Goal: Information Seeking & Learning: Understand process/instructions

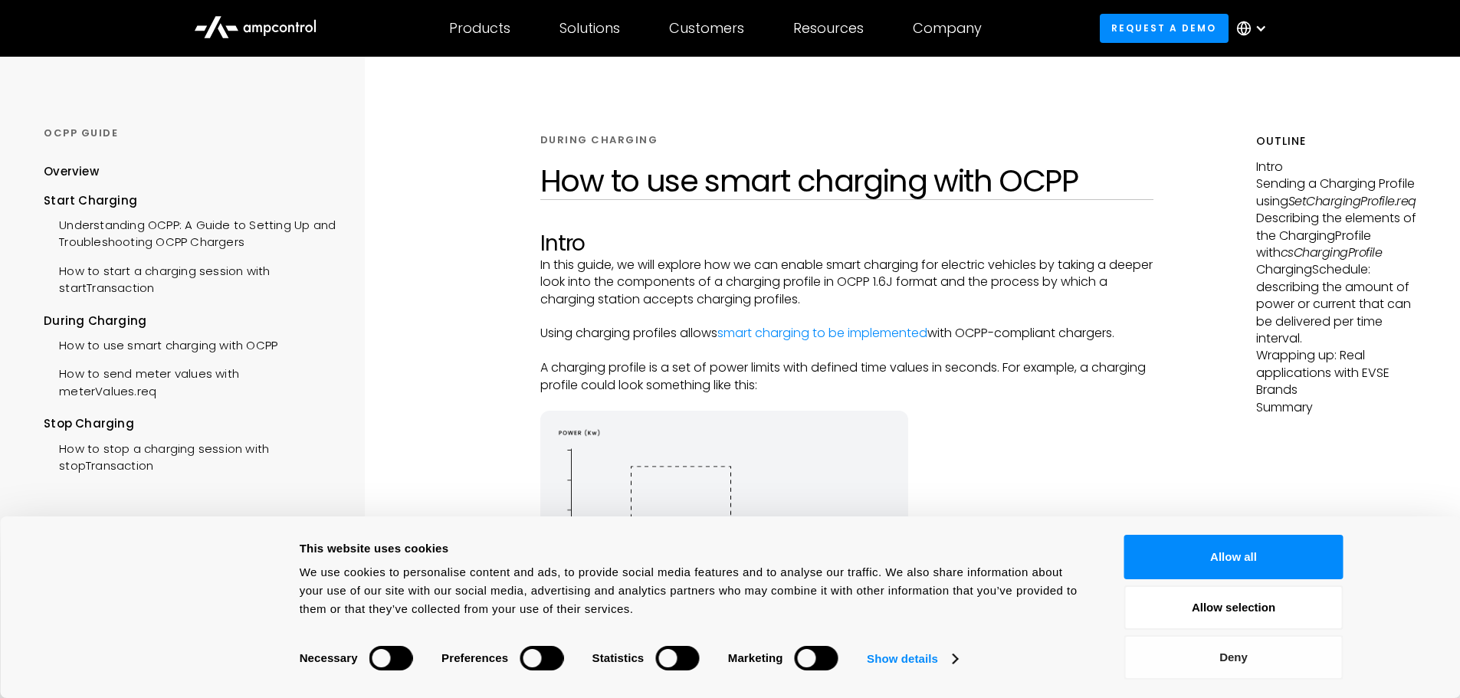
click at [1227, 646] on button "Deny" at bounding box center [1233, 657] width 219 height 44
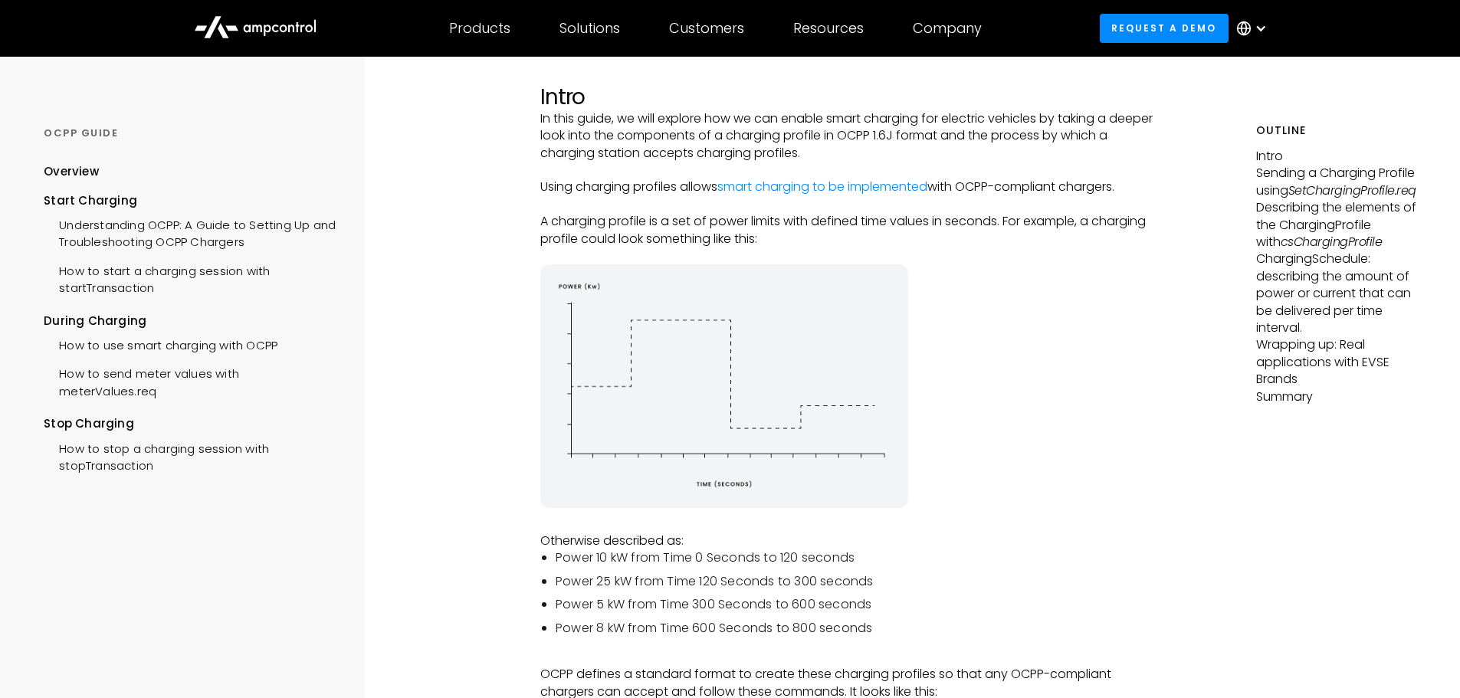
scroll to position [153, 0]
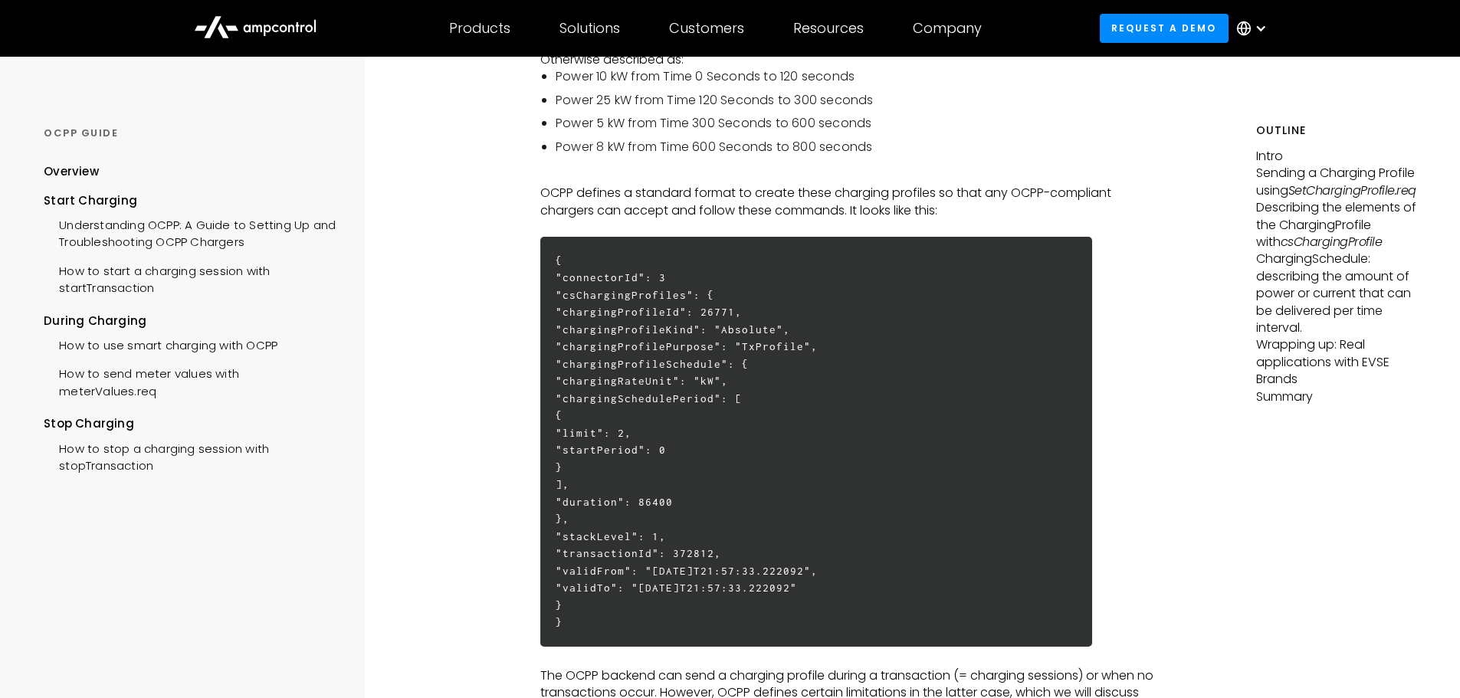
scroll to position [3045, 0]
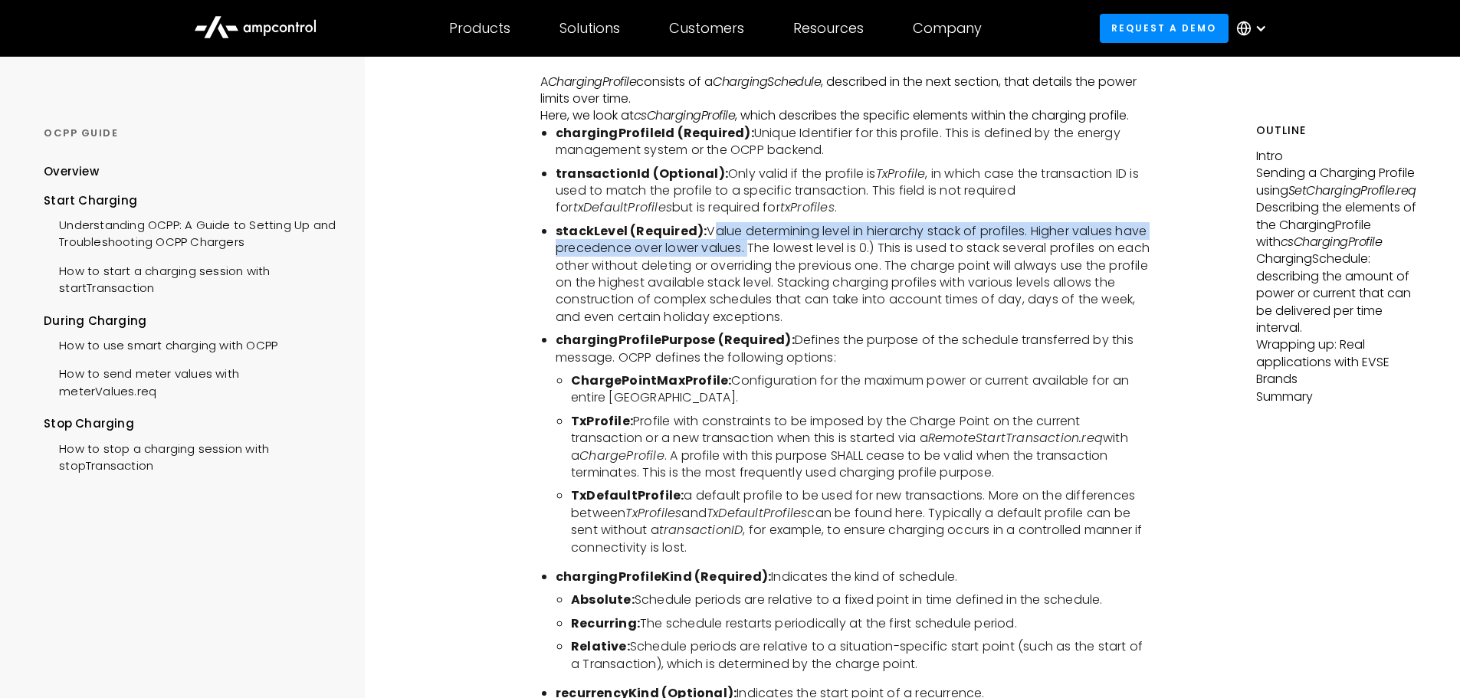
drag, startPoint x: 706, startPoint y: 235, endPoint x: 747, endPoint y: 254, distance: 44.9
click at [747, 254] on li "stackLevel (Required): Value determining level in hierarchy stack of profiles. …" at bounding box center [855, 274] width 599 height 103
copy li "Value determining level in hierarchy stack of profiles. Higher values have prec…"
drag, startPoint x: 793, startPoint y: 353, endPoint x: 837, endPoint y: 368, distance: 46.1
click at [837, 366] on li "chargingProfilePurpose (Required): Defines the purpose of the schedule transfer…" at bounding box center [855, 349] width 599 height 34
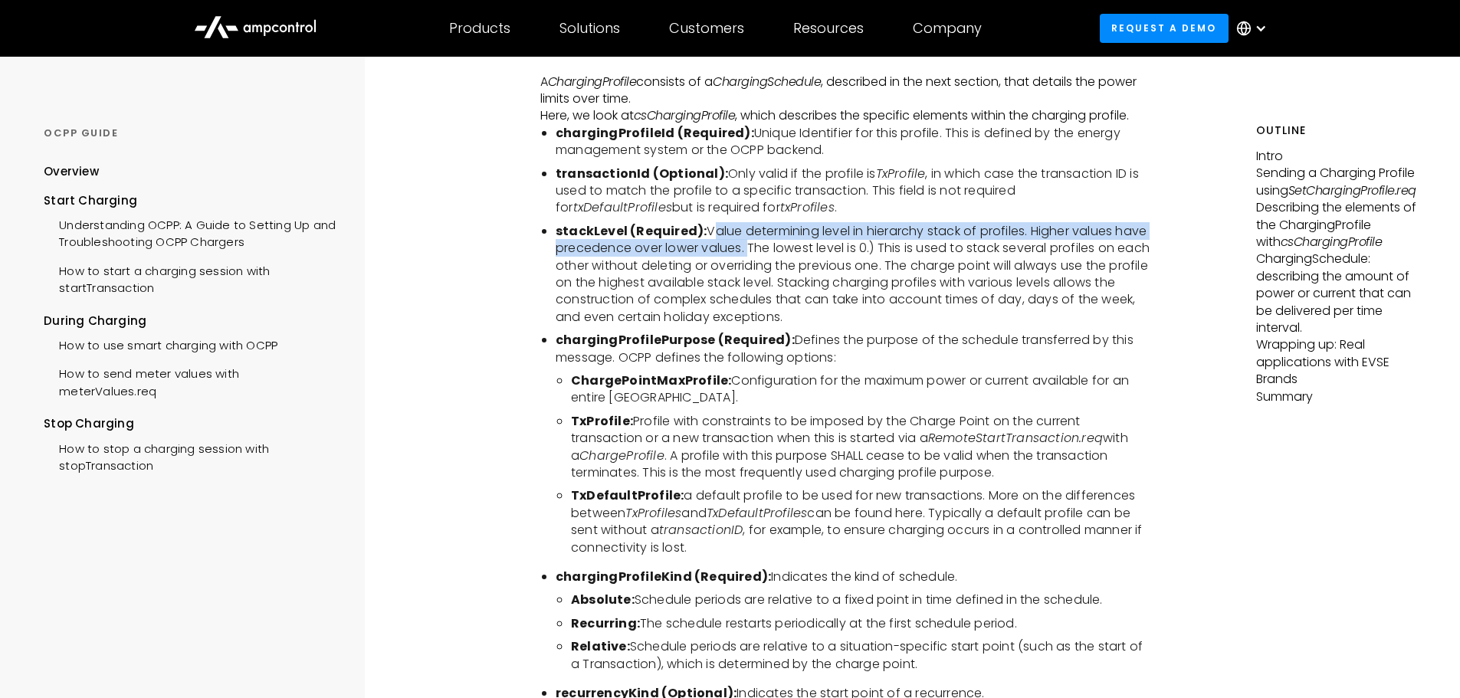
copy li "Defines the purpose of the schedule transferred by this message. OCPP defines t…"
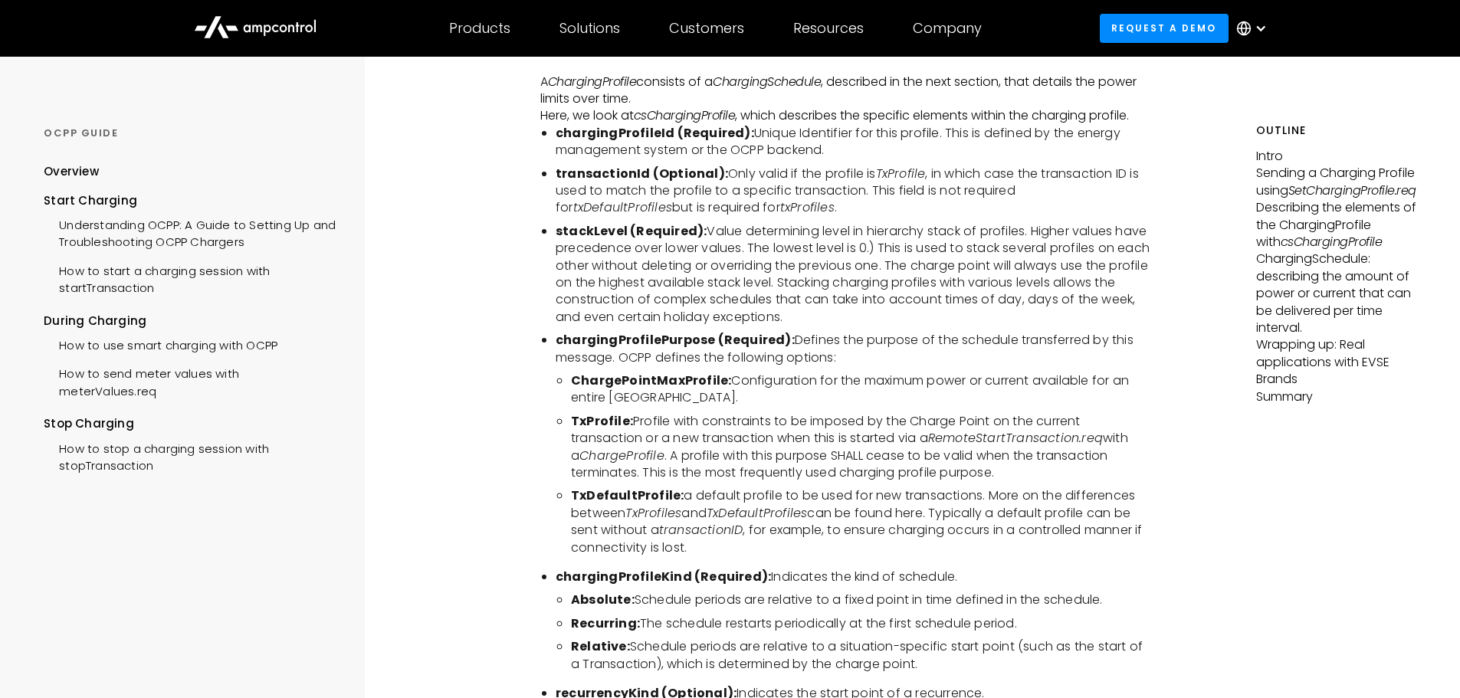
click at [871, 418] on ul "ChargePointMaxProfile: Configuration for the maximum power or current available…" at bounding box center [855, 465] width 599 height 184
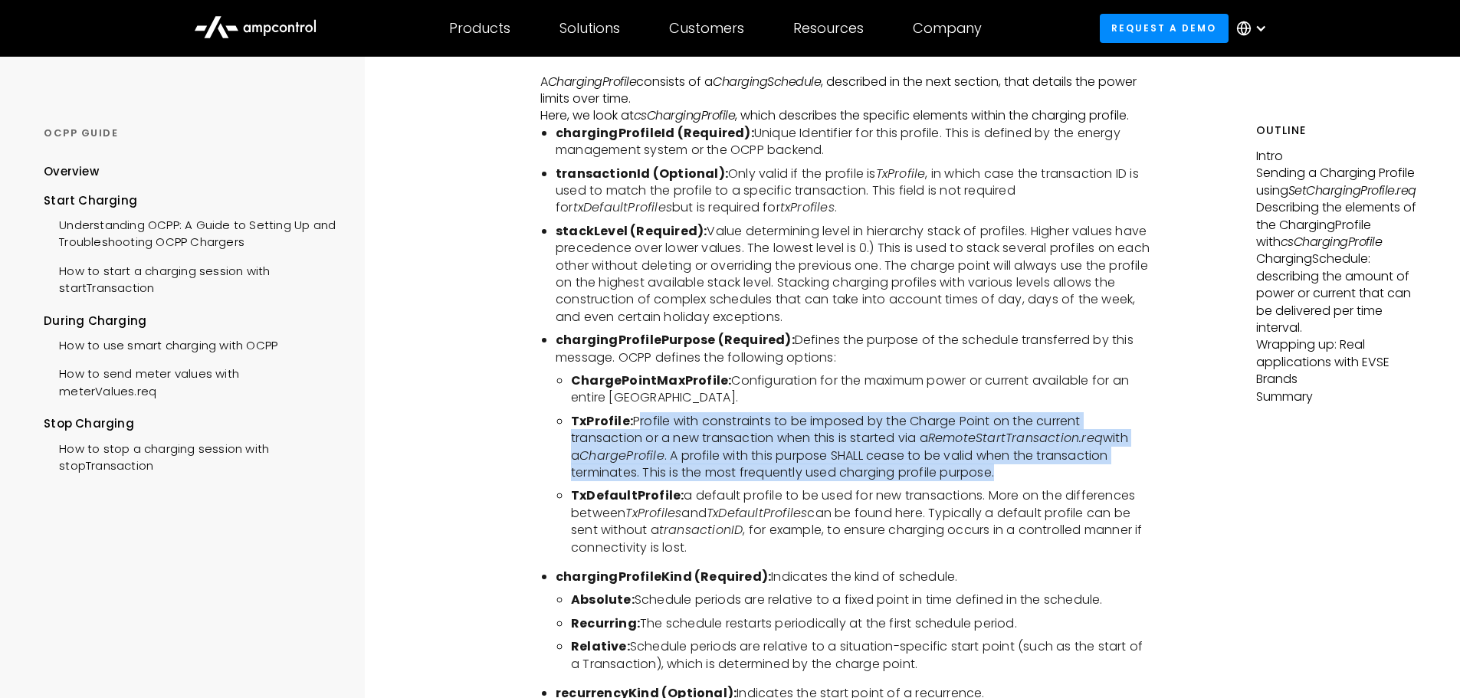
drag, startPoint x: 636, startPoint y: 429, endPoint x: 1009, endPoint y: 484, distance: 377.3
click at [1009, 482] on li "TxProfile: Profile with constraints to be imposed by the Charge Point on the cu…" at bounding box center [862, 447] width 583 height 69
copy li "Profile with constraints to be imposed by the Charge Point on the current trans…"
click at [566, 460] on ul "ChargePointMaxProfile: Configuration for the maximum power or current available…" at bounding box center [855, 465] width 599 height 184
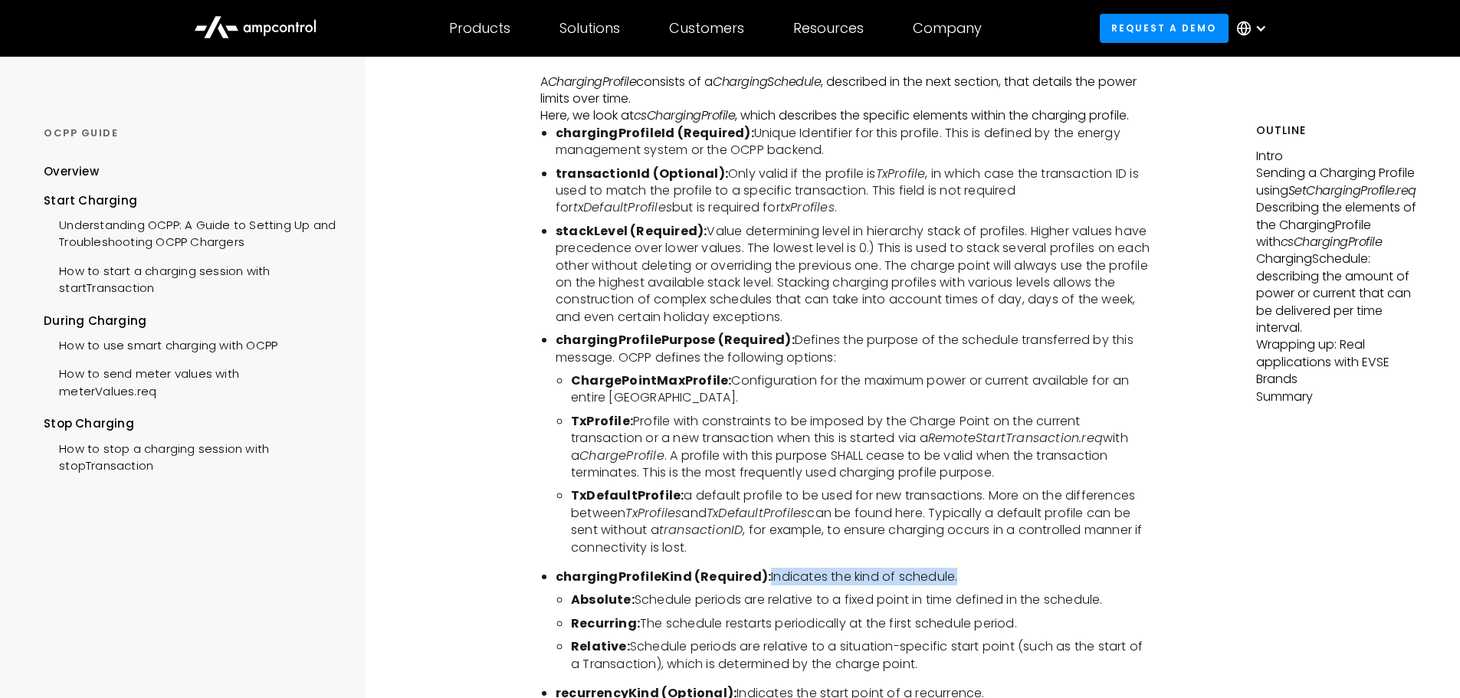
drag, startPoint x: 764, startPoint y: 583, endPoint x: 950, endPoint y: 591, distance: 185.7
click at [950, 586] on li "chargingProfileKind (Required): Indicates the kind of schedule." at bounding box center [855, 577] width 599 height 17
click at [841, 407] on li "ChargePointMaxProfile: Configuration for the maximum power or current available…" at bounding box center [862, 390] width 583 height 34
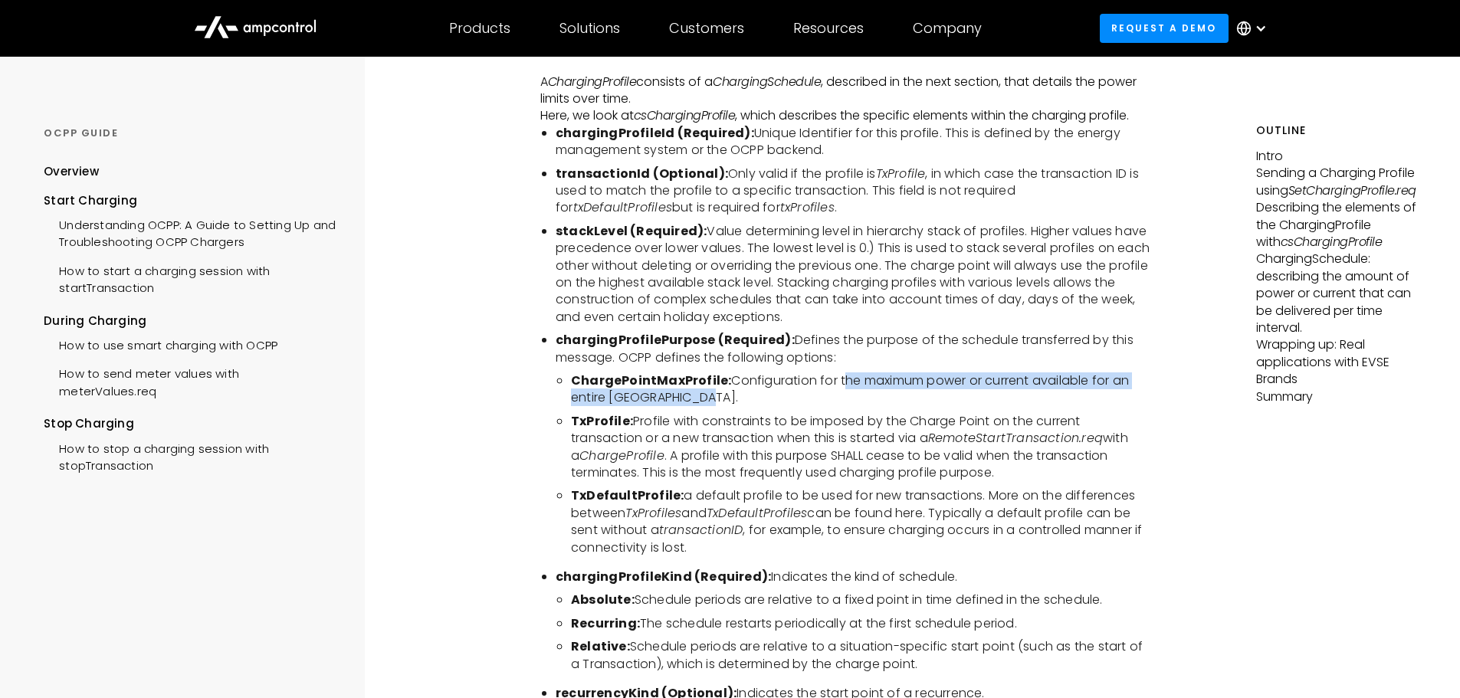
drag, startPoint x: 836, startPoint y: 389, endPoint x: 1116, endPoint y: 402, distance: 280.1
click at [1116, 402] on li "ChargePointMaxProfile: Configuration for the maximum power or current available…" at bounding box center [862, 390] width 583 height 34
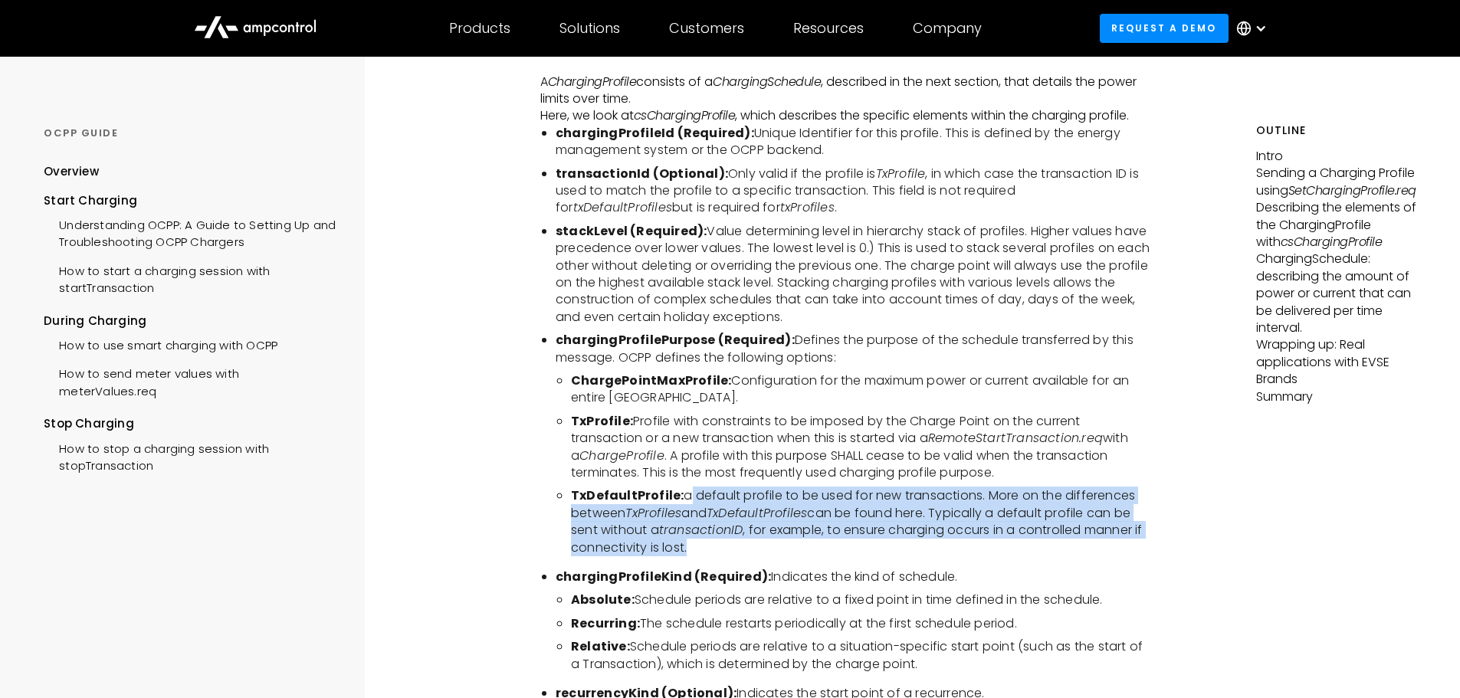
drag, startPoint x: 684, startPoint y: 507, endPoint x: 1077, endPoint y: 550, distance: 394.7
click at [1077, 550] on li "TxDefaultProfile: a default profile to be used for new transactions. More on th…" at bounding box center [862, 521] width 583 height 69
click at [790, 540] on li "TxDefaultProfile: a default profile to be used for new transactions. More on th…" at bounding box center [862, 521] width 583 height 69
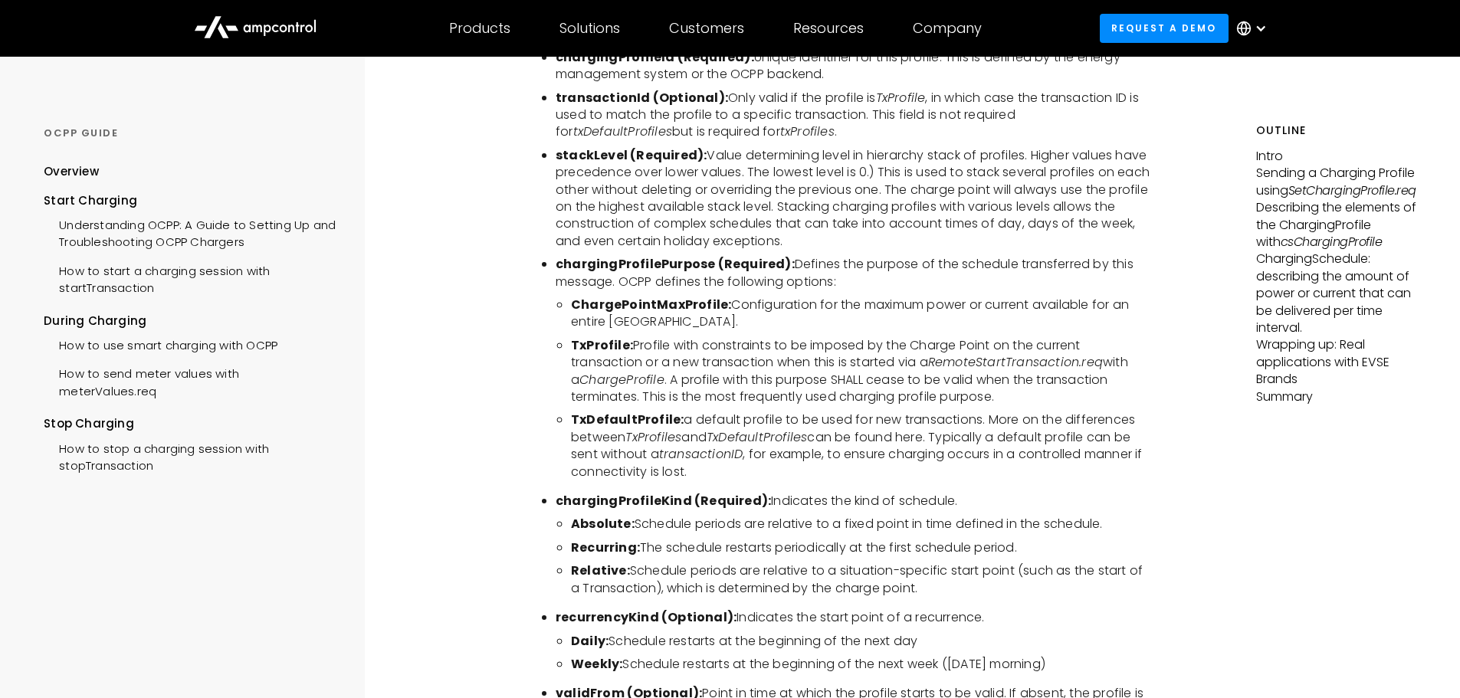
scroll to position [3122, 0]
drag, startPoint x: 643, startPoint y: 533, endPoint x: 967, endPoint y: 647, distance: 343.0
click at [967, 650] on ul "chargingProfileId (Required): Unique Identifier for this profile. This is defin…" at bounding box center [847, 441] width 614 height 786
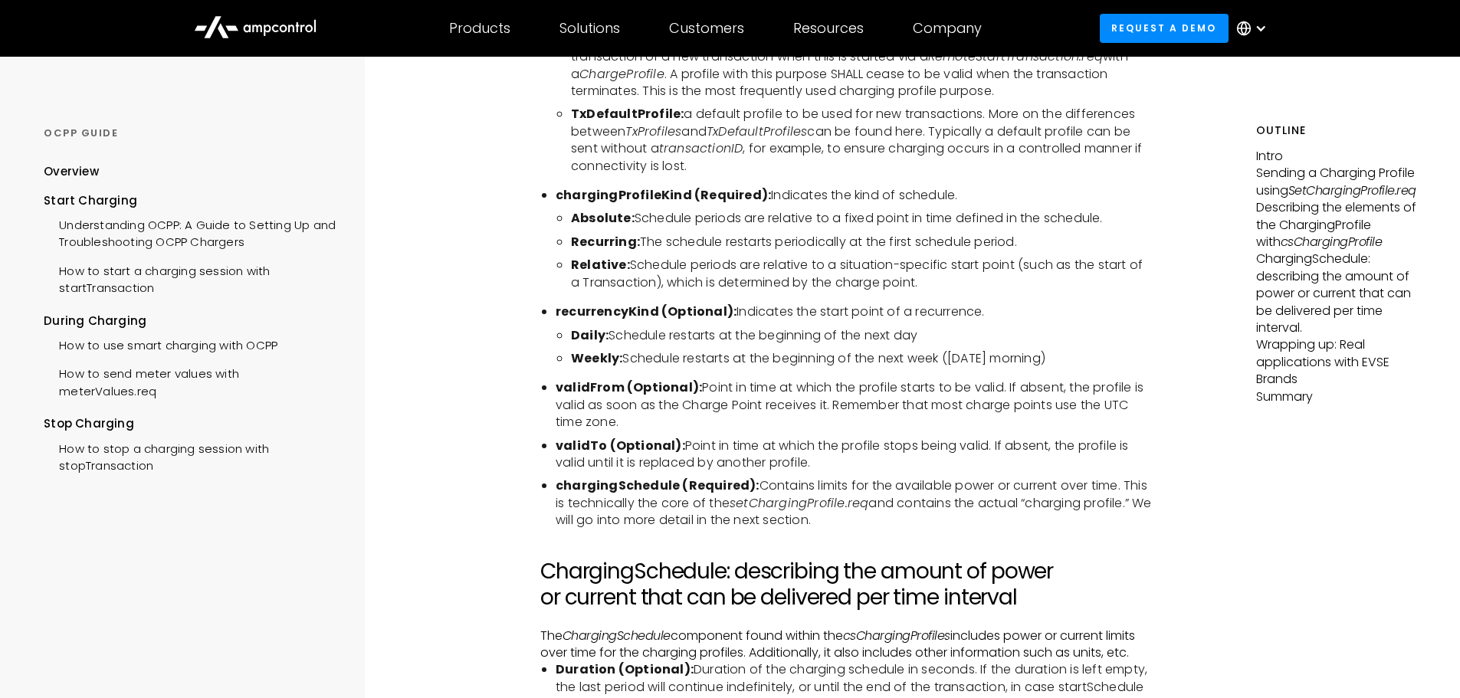
scroll to position [3428, 0]
click at [620, 493] on b "chargingSchedule (Required):" at bounding box center [658, 484] width 204 height 18
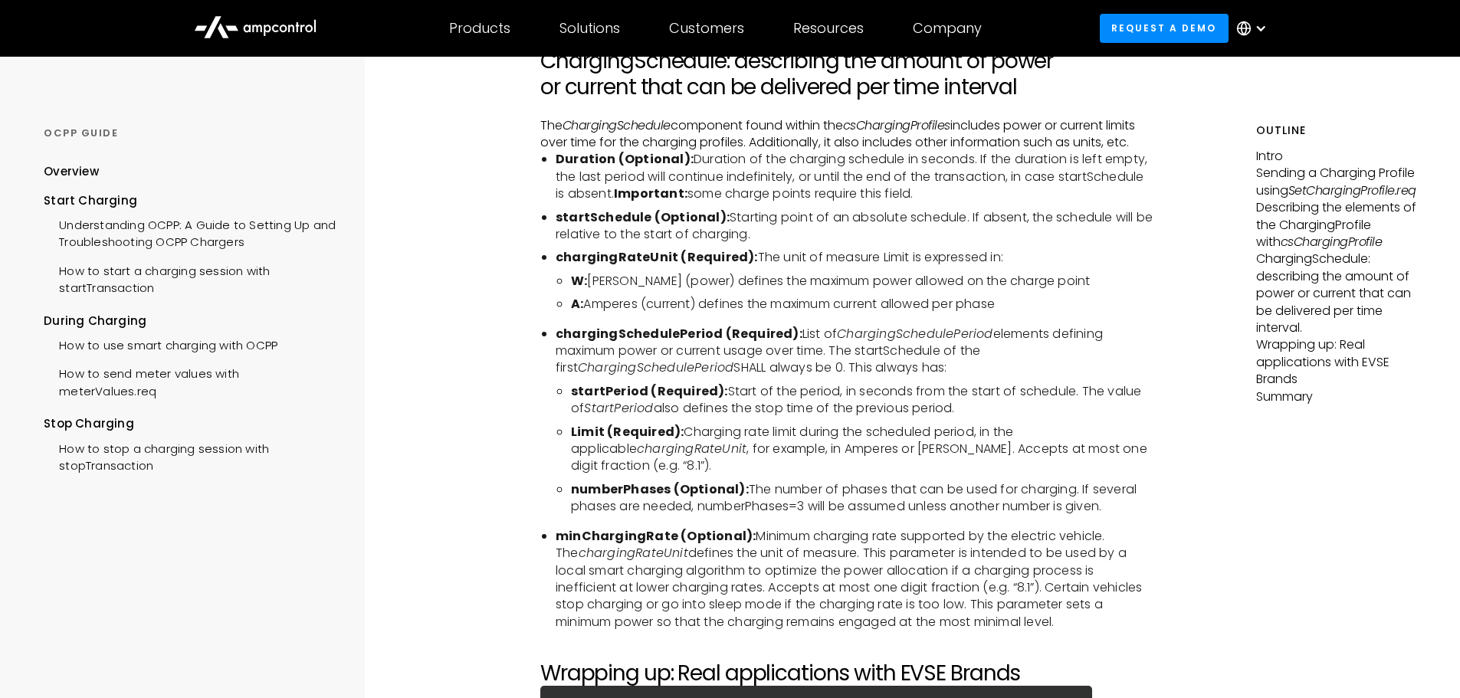
scroll to position [3965, 0]
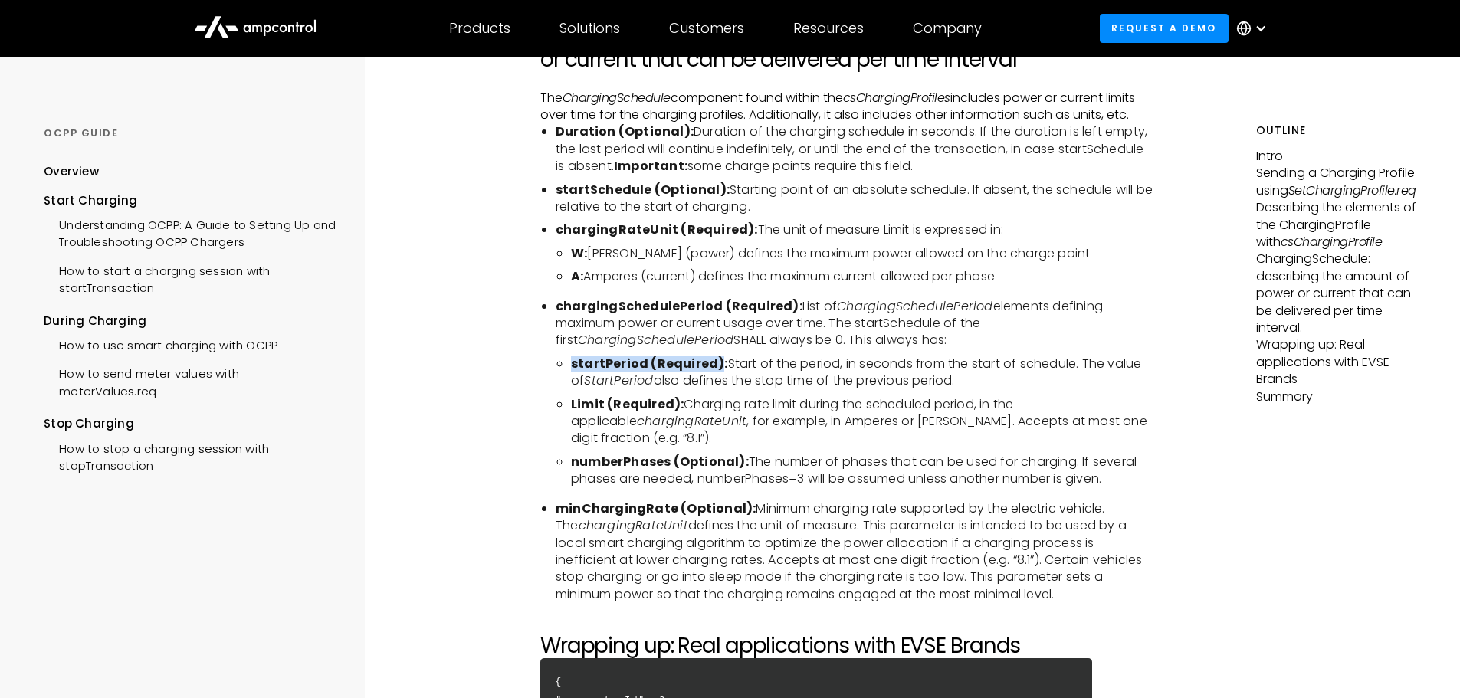
drag, startPoint x: 569, startPoint y: 373, endPoint x: 718, endPoint y: 375, distance: 148.7
click at [718, 375] on ul "startPeriod (Required): Start of the period, in seconds from the start of sched…" at bounding box center [855, 422] width 599 height 133
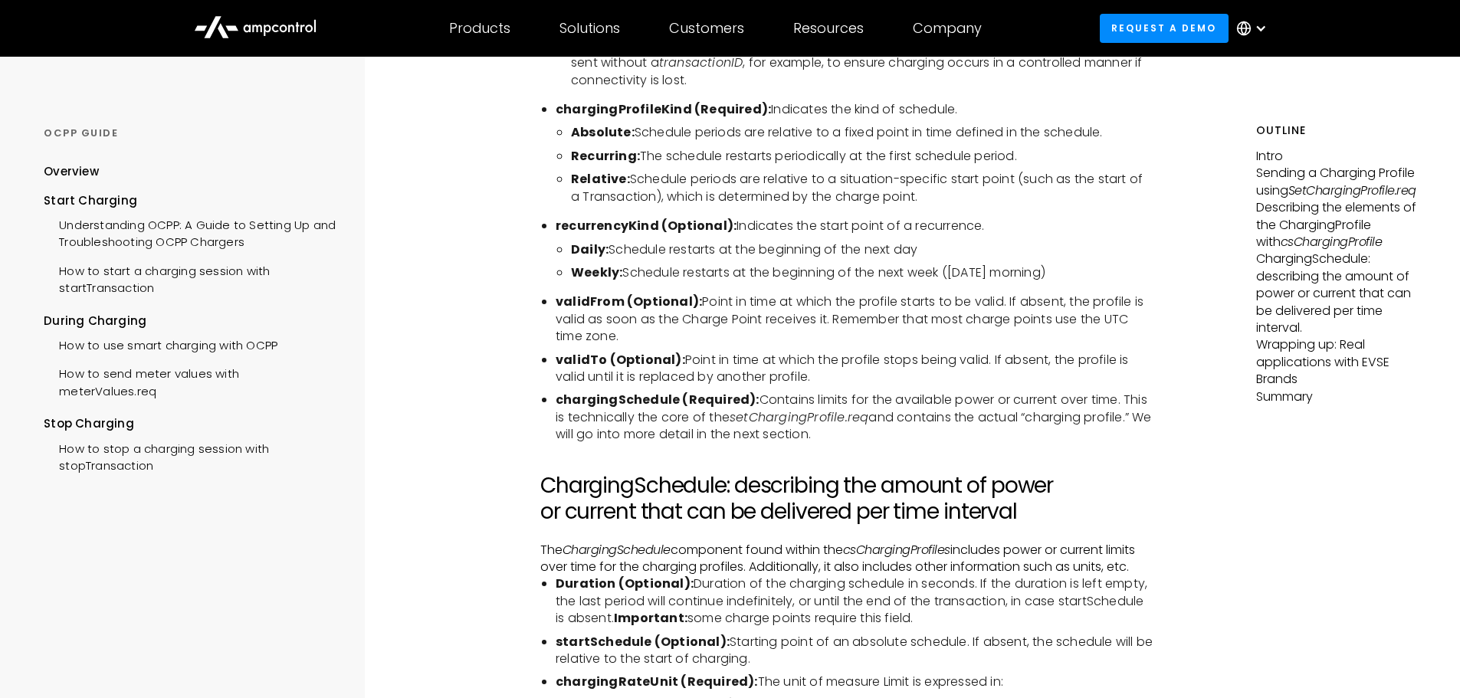
scroll to position [3428, 0]
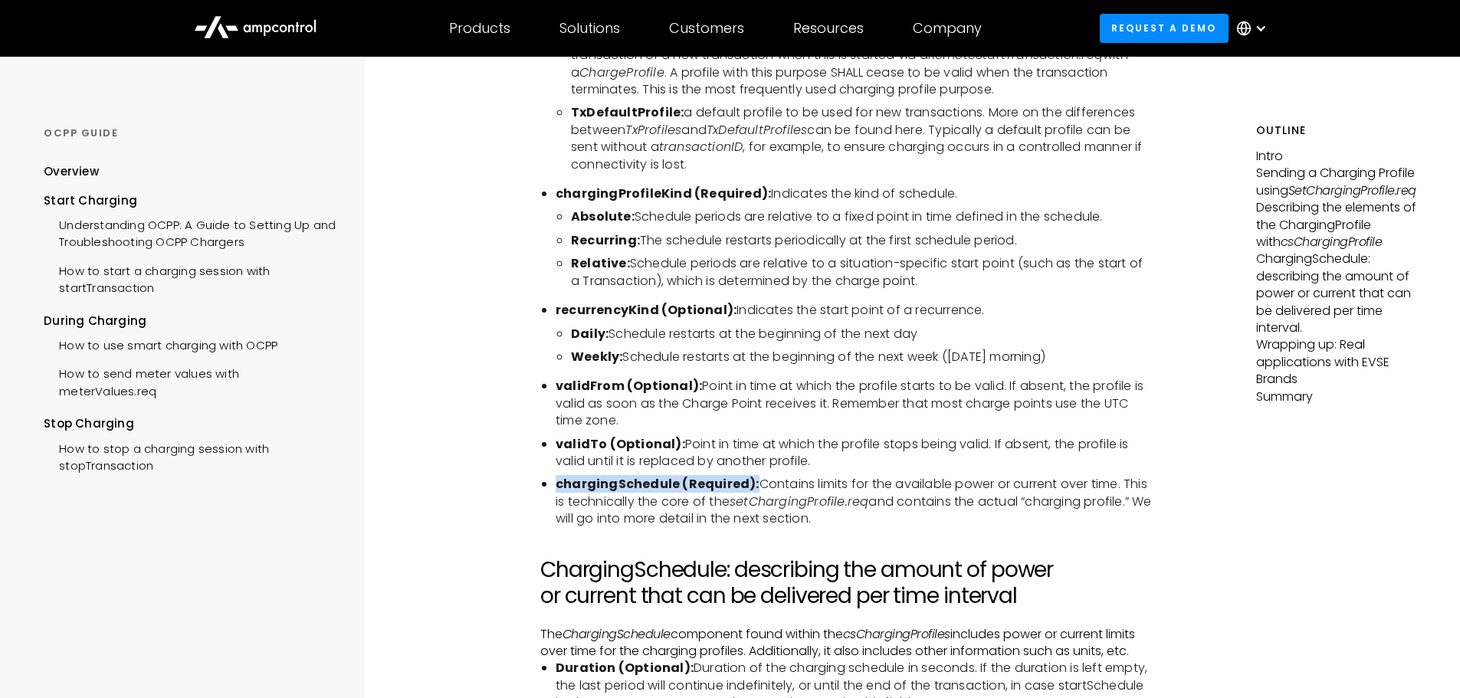
drag, startPoint x: 752, startPoint y: 488, endPoint x: 558, endPoint y: 488, distance: 193.9
click at [558, 488] on li "chargingSchedule (Required): Contains limits for the available power or current…" at bounding box center [855, 501] width 599 height 51
click at [614, 493] on b "chargingSchedule (Required):" at bounding box center [658, 484] width 204 height 18
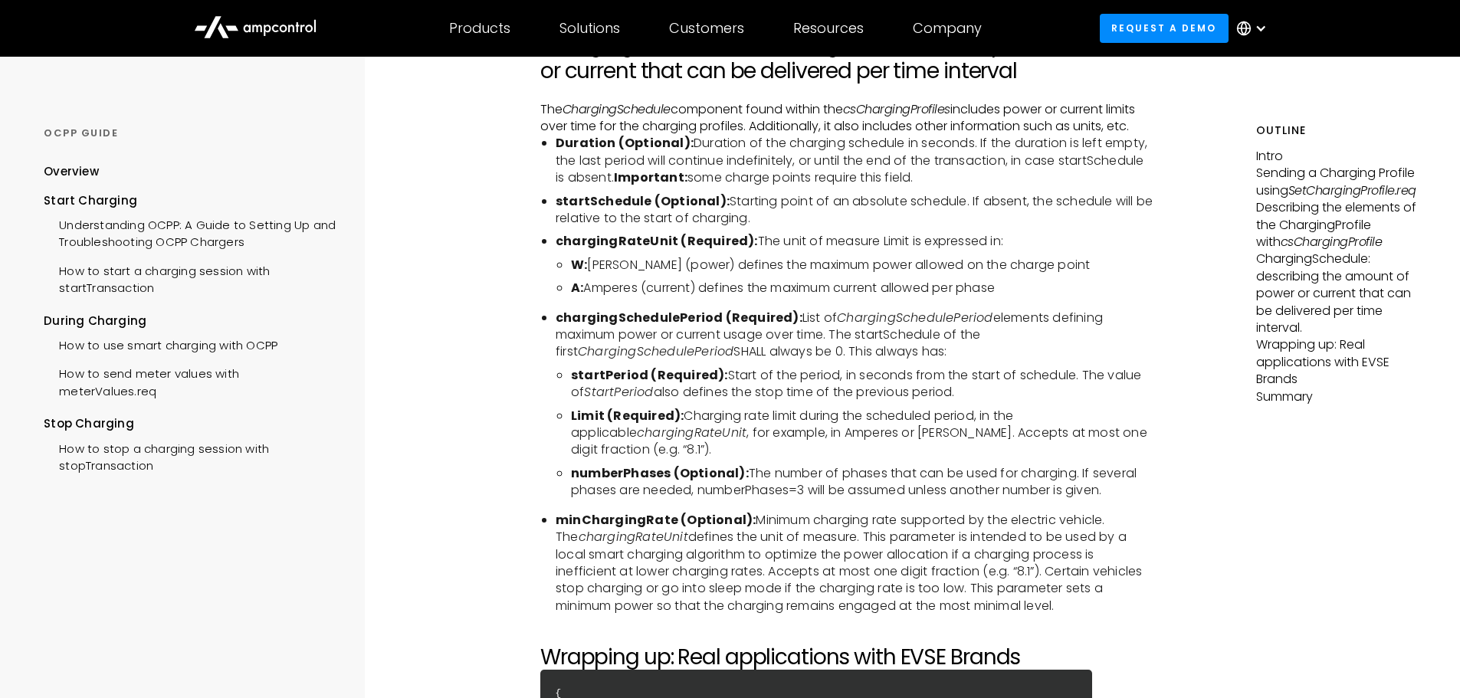
scroll to position [3812, 0]
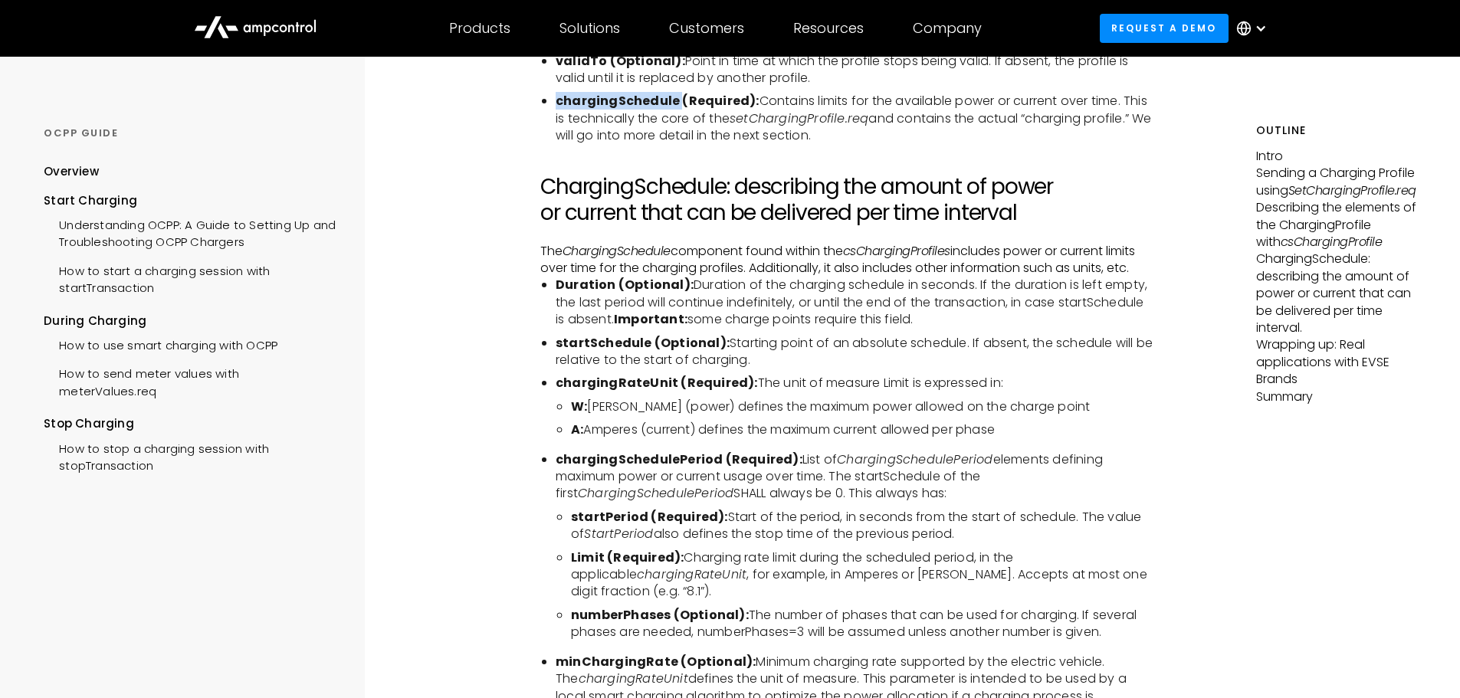
drag, startPoint x: 536, startPoint y: 264, endPoint x: 1162, endPoint y: 276, distance: 626.3
copy p "The ChargingSchedule component found within the csChargingProfiles includes pow…"
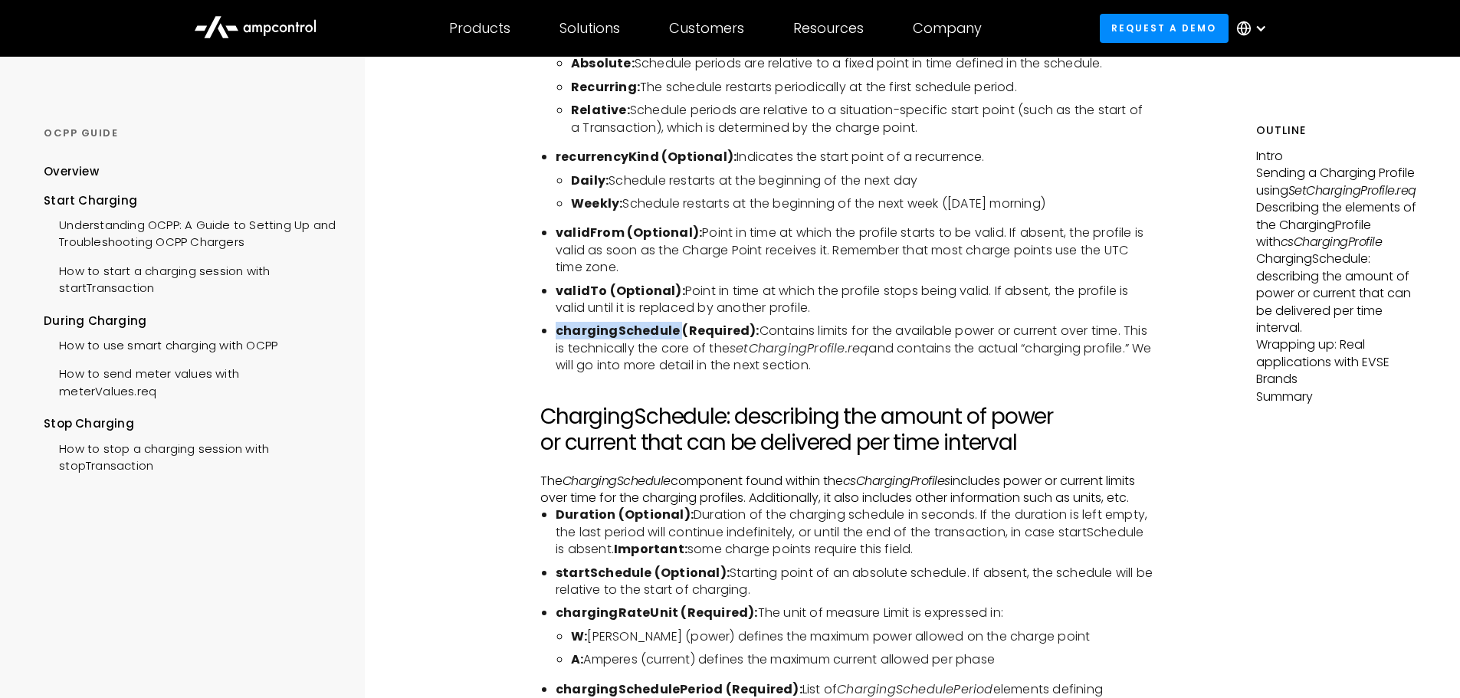
scroll to position [3505, 0]
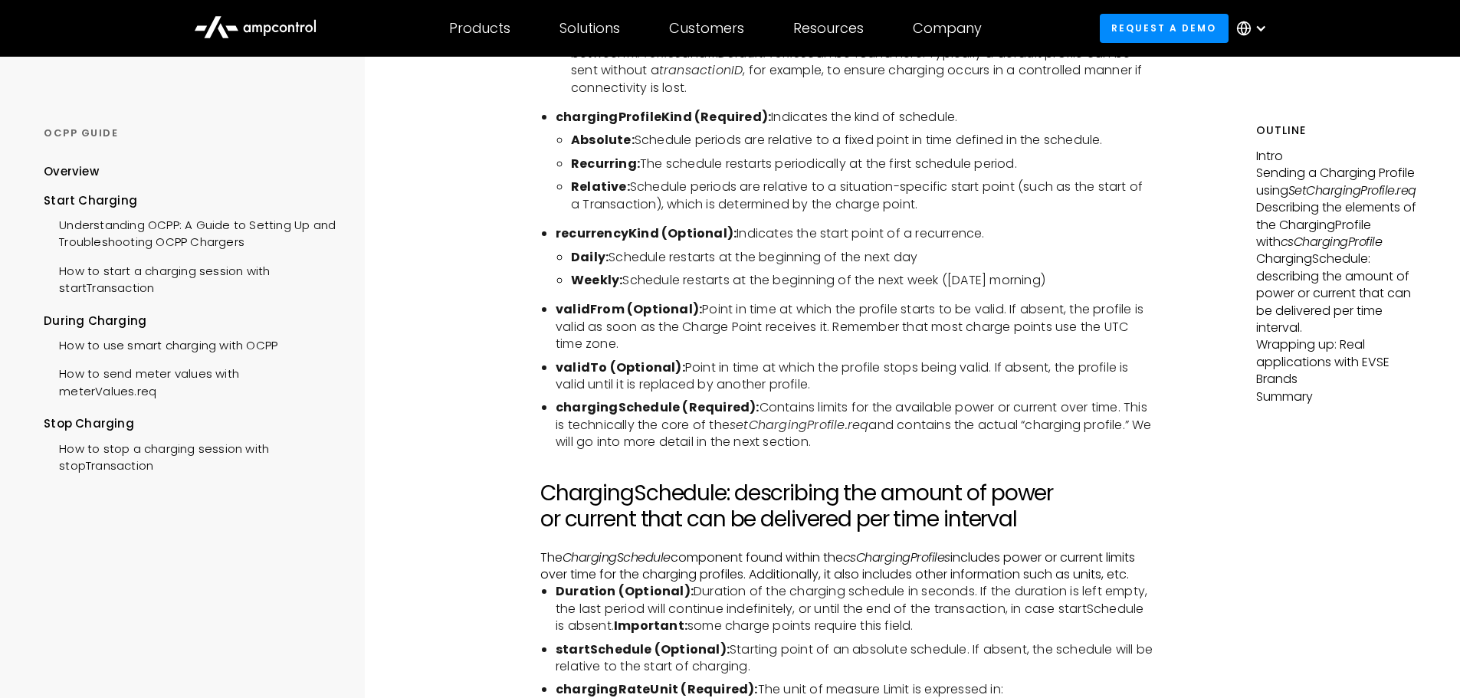
click at [932, 497] on h2 "ChargingSchedule: describing the amount of power or current that can be deliver…" at bounding box center [847, 506] width 614 height 51
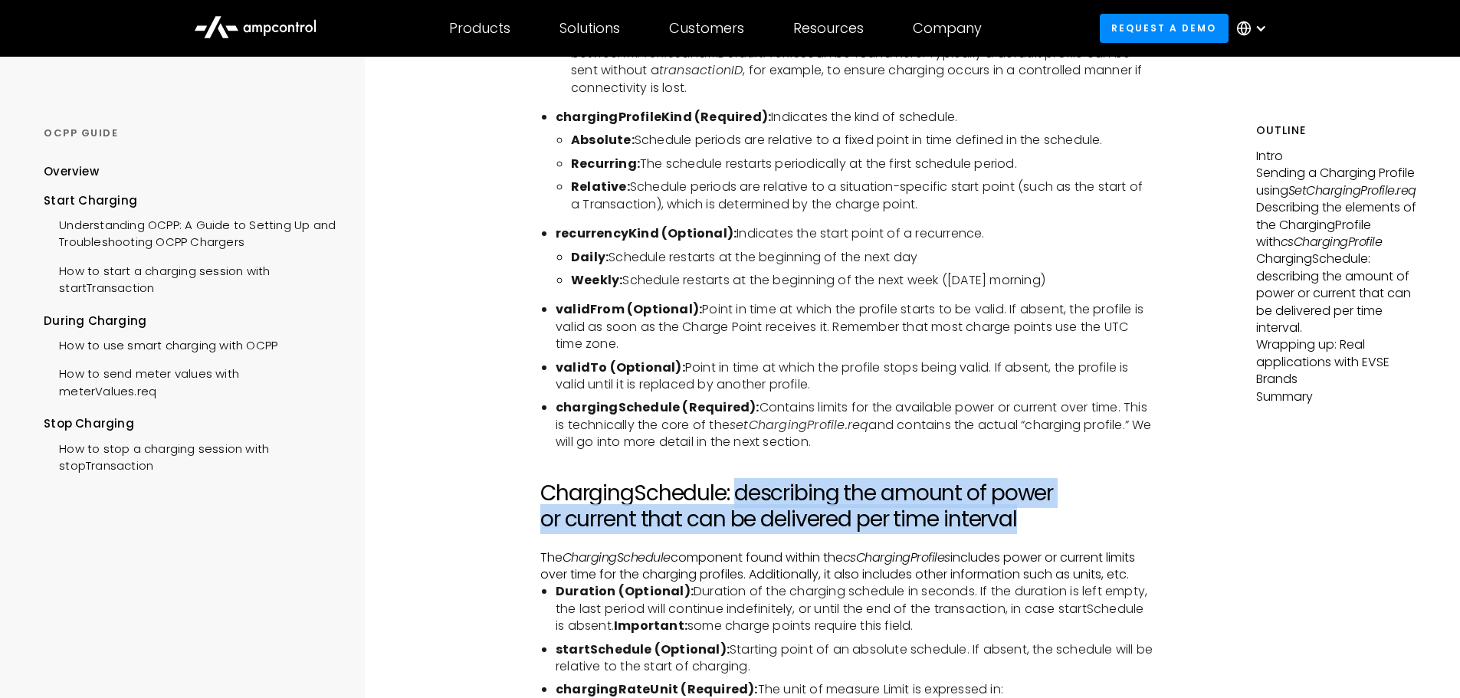
drag, startPoint x: 740, startPoint y: 499, endPoint x: 1019, endPoint y: 524, distance: 280.8
click at [1019, 524] on h2 "ChargingSchedule: describing the amount of power or current that can be deliver…" at bounding box center [847, 506] width 614 height 51
copy h2 "describing the amount of power or current that can be delivered per time interv…"
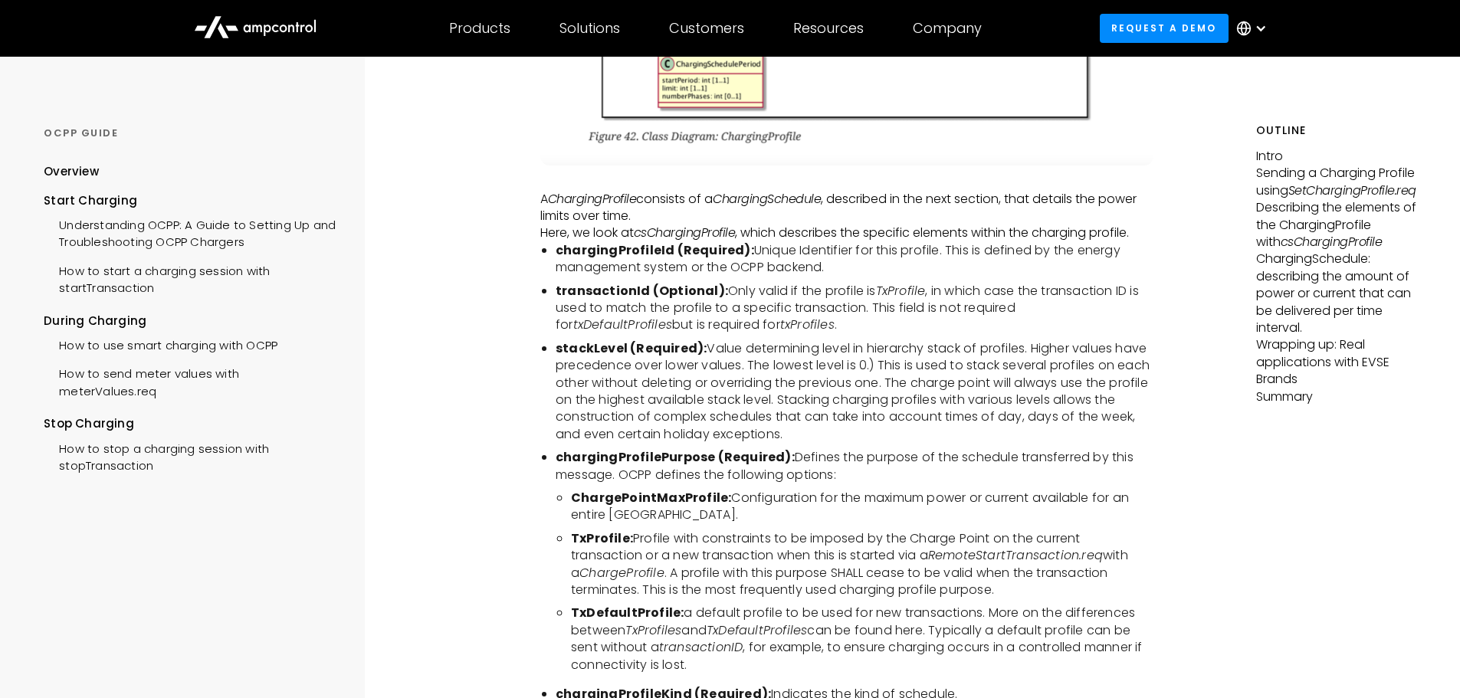
scroll to position [2892, 0]
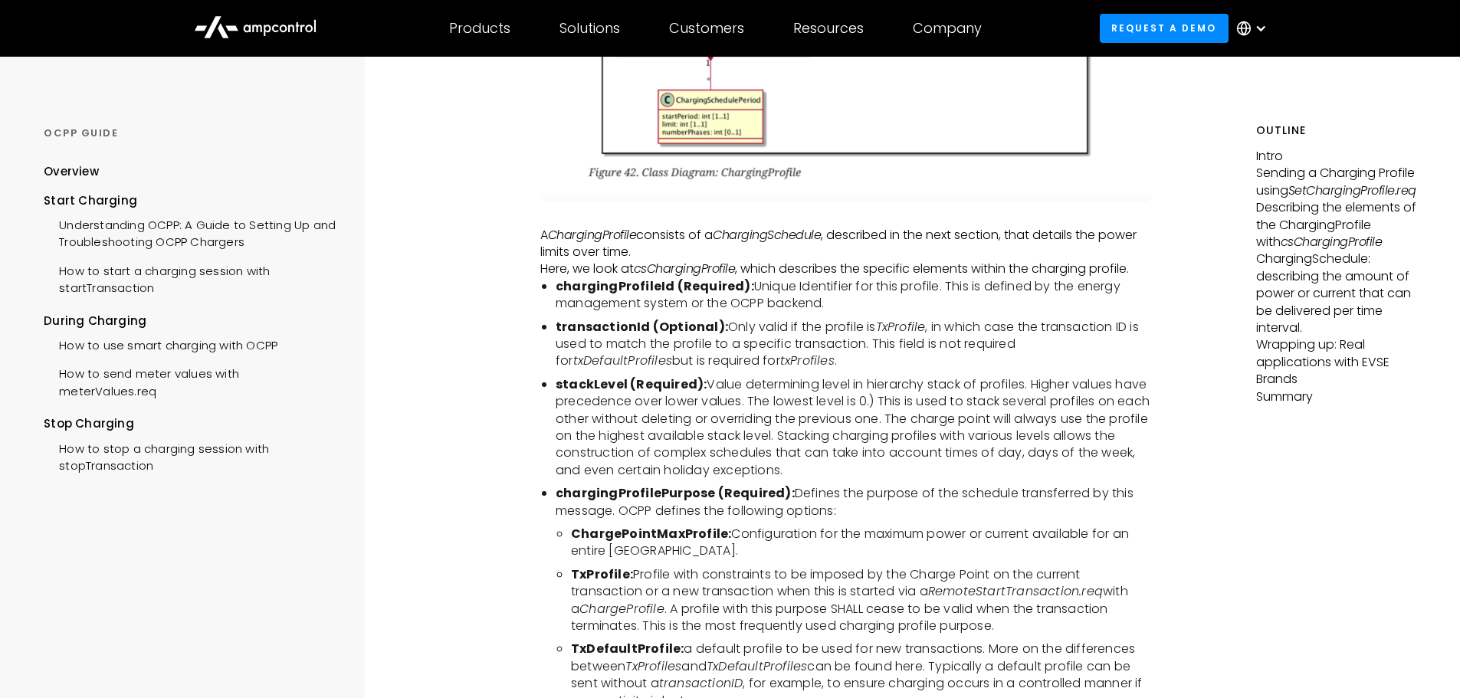
click at [973, 520] on li "chargingProfilePurpose (Required): Defines the purpose of the schedule transfer…" at bounding box center [855, 502] width 599 height 34
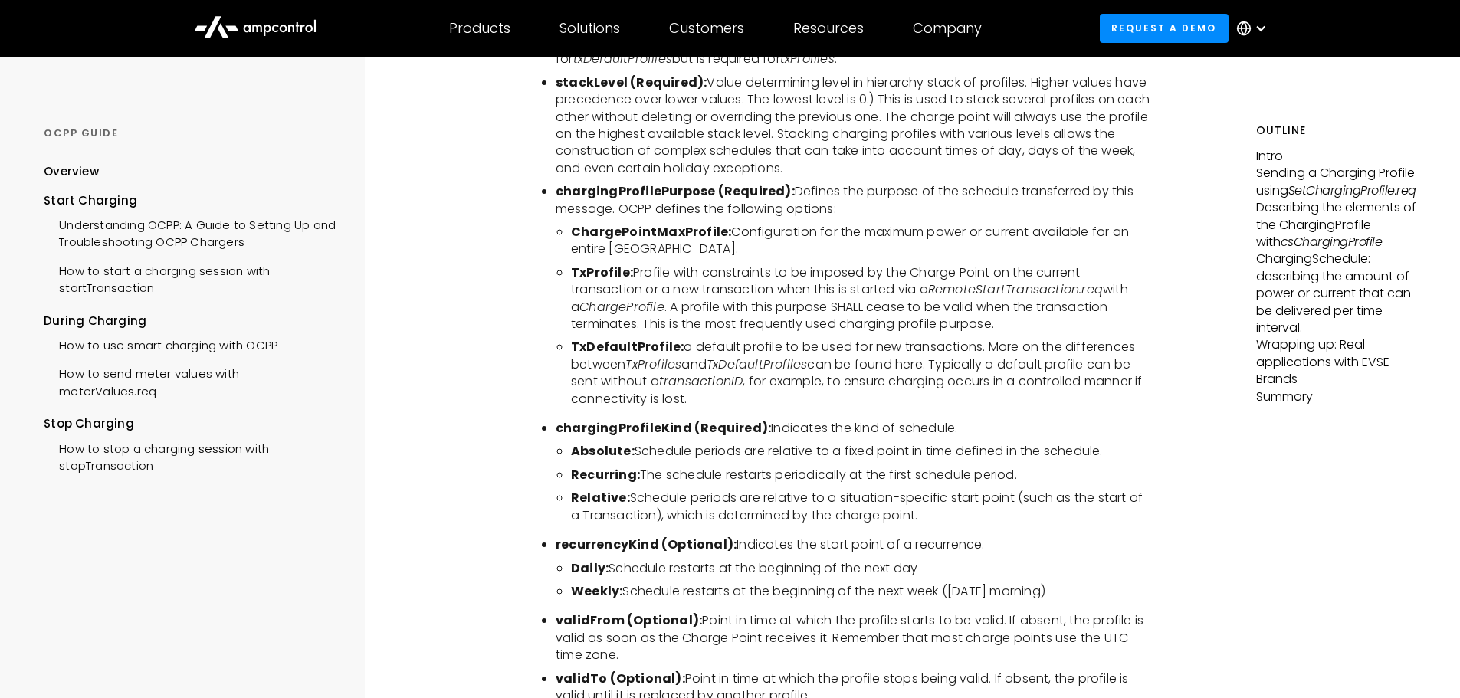
scroll to position [3199, 0]
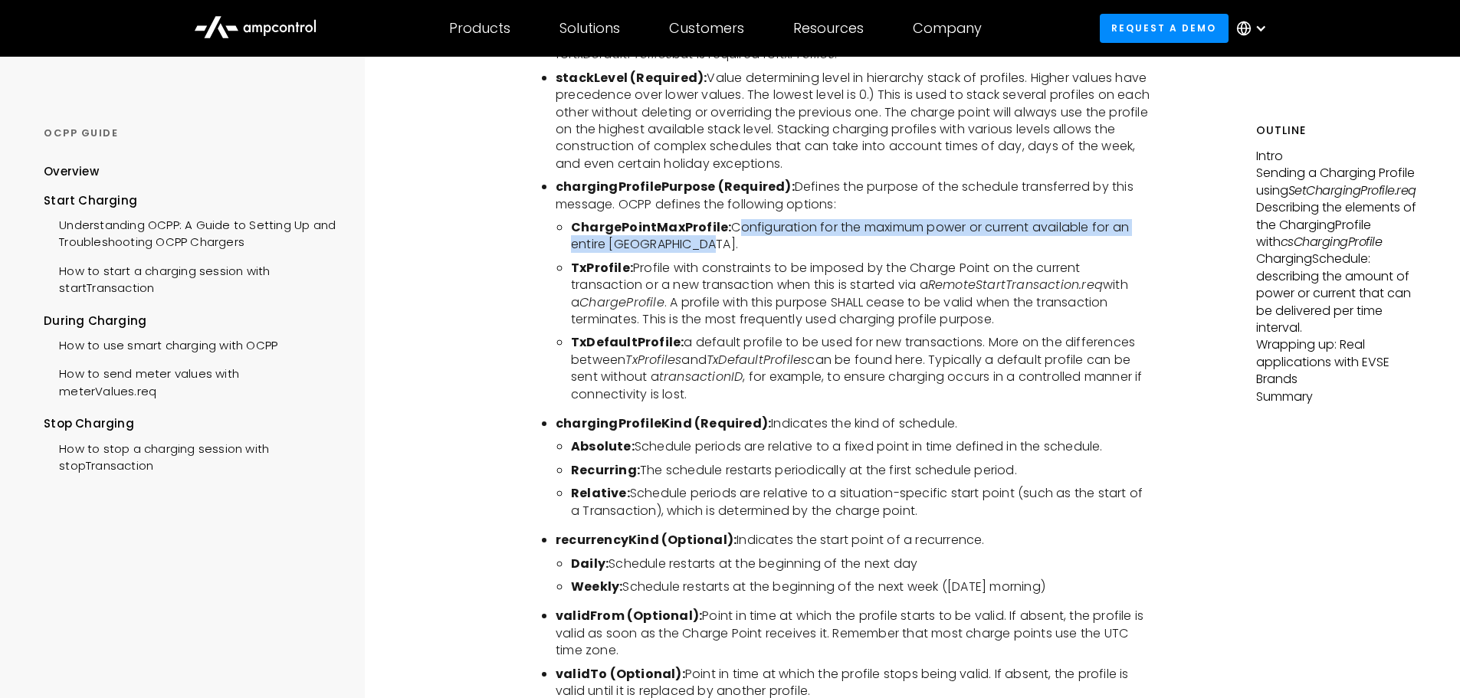
drag, startPoint x: 730, startPoint y: 238, endPoint x: 756, endPoint y: 246, distance: 26.7
click at [756, 250] on li "ChargePointMaxProfile: Configuration for the maximum power or current available…" at bounding box center [862, 236] width 583 height 34
copy li "Configuration for the maximum power or current available for an entire [GEOGRAP…"
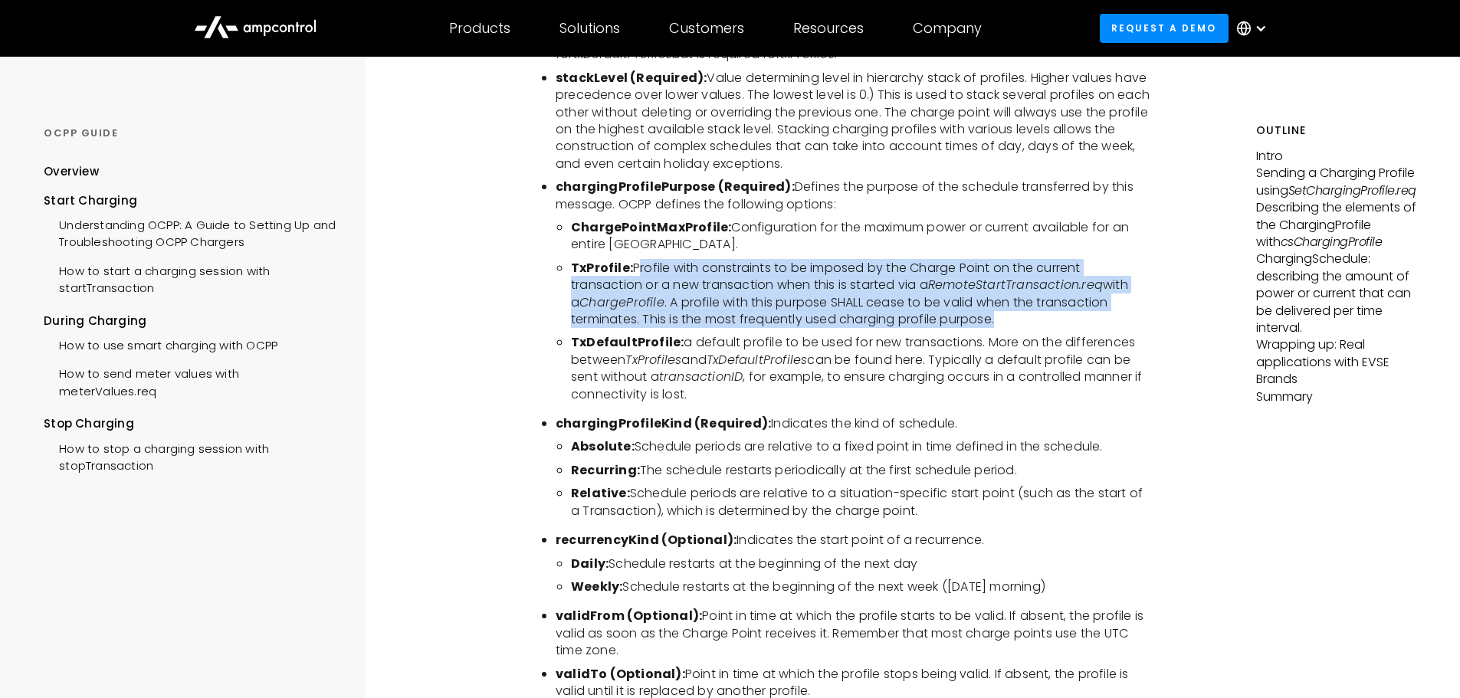
drag, startPoint x: 635, startPoint y: 280, endPoint x: 1005, endPoint y: 330, distance: 372.8
click at [1005, 329] on li "TxProfile: Profile with constraints to be imposed by the Charge Point on the cu…" at bounding box center [862, 294] width 583 height 69
copy li "Profile with constraints to be imposed by the Charge Point on the current trans…"
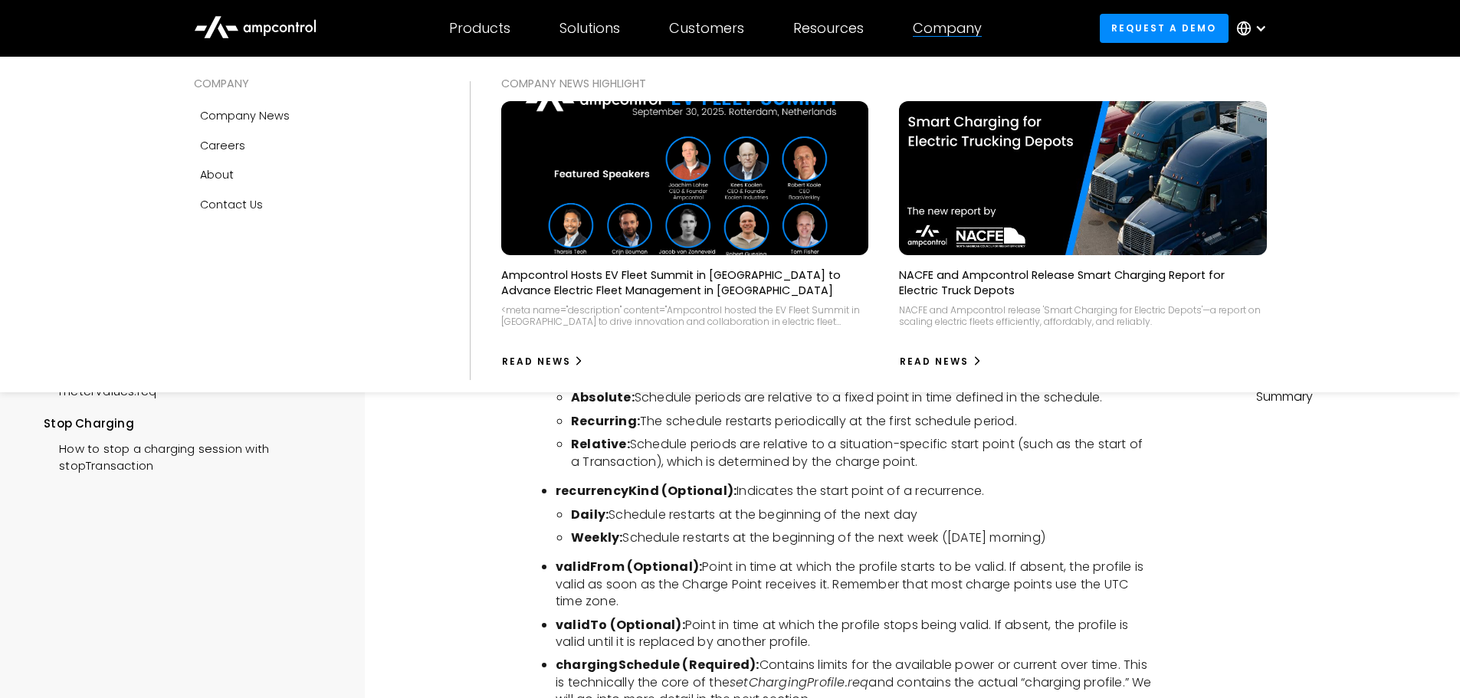
scroll to position [3275, 0]
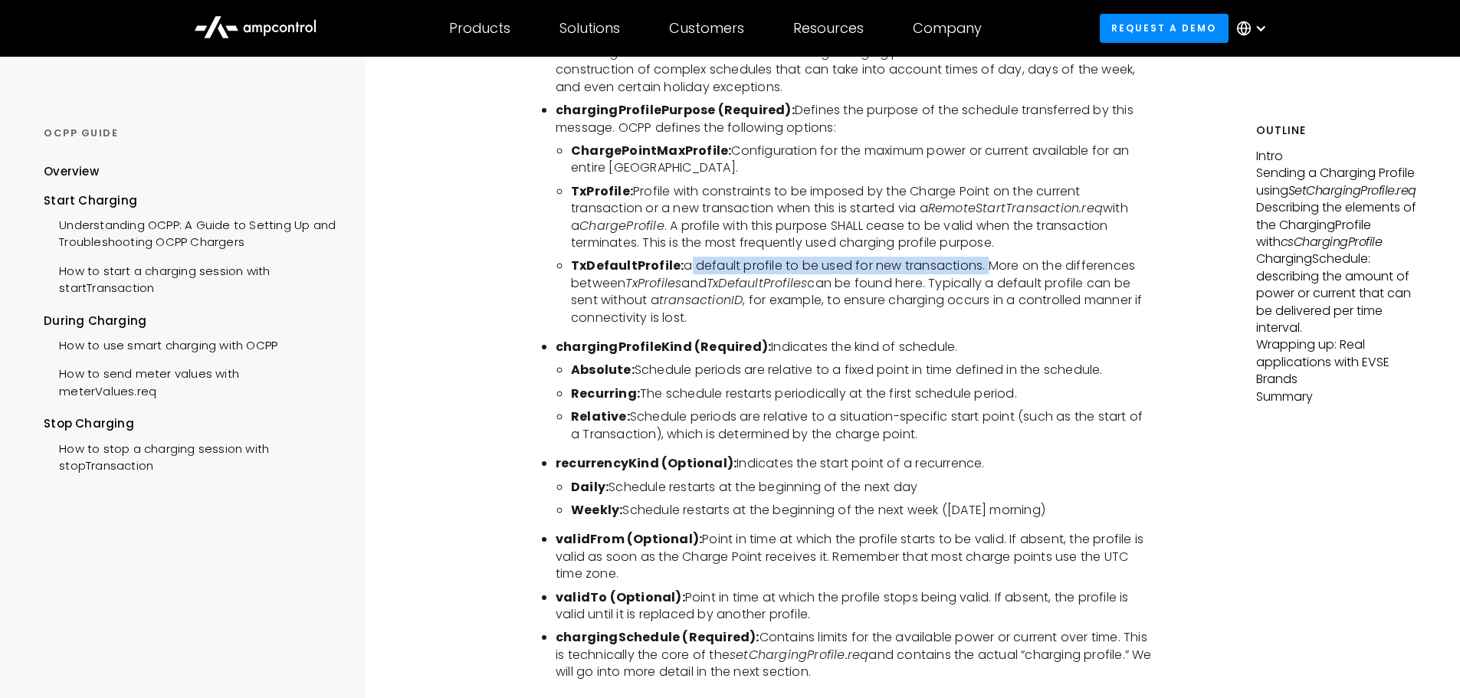
drag, startPoint x: 682, startPoint y: 278, endPoint x: 983, endPoint y: 268, distance: 301.4
click at [983, 268] on li "TxDefaultProfile: a default profile to be used for new transactions. More on th…" at bounding box center [862, 292] width 583 height 69
copy li "a default profile to be used for new transactions."
